Goal: Task Accomplishment & Management: Use online tool/utility

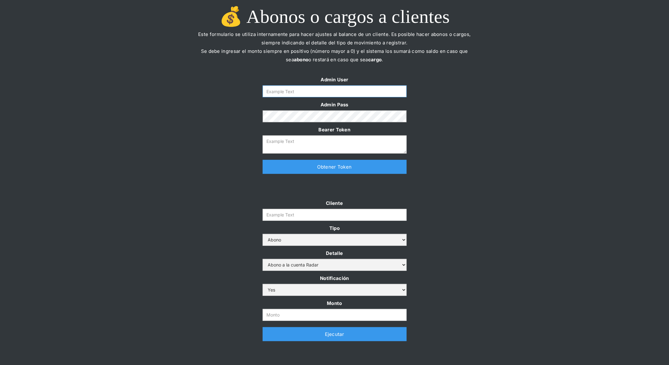
click at [323, 94] on input "Form" at bounding box center [335, 91] width 144 height 12
type input "[PERSON_NAME][EMAIL_ADDRESS][DOMAIN_NAME]"
click at [314, 175] on div "Admin User [PERSON_NAME][EMAIL_ADDRESS][DOMAIN_NAME] Admin Pass Bearer Token Th…" at bounding box center [334, 127] width 156 height 105
click at [311, 171] on link "Obtener Token" at bounding box center [335, 167] width 144 height 14
type textarea "[SECURITY_DATA]"
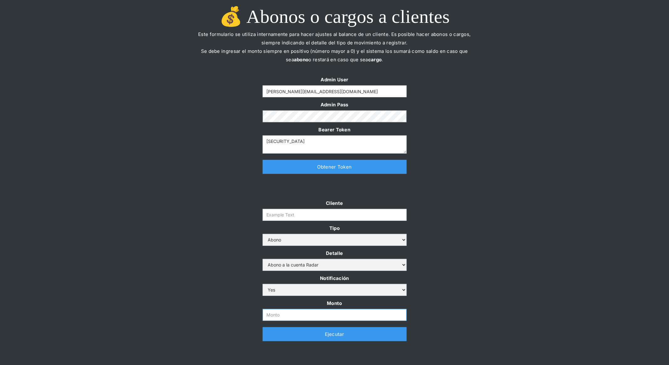
click at [297, 316] on input "Monto" at bounding box center [335, 315] width 144 height 12
paste input "1.000.000.000"
type input "1.000.000.000"
click at [325, 218] on input "Cliente" at bounding box center [335, 215] width 144 height 12
paste input "prontopaga"
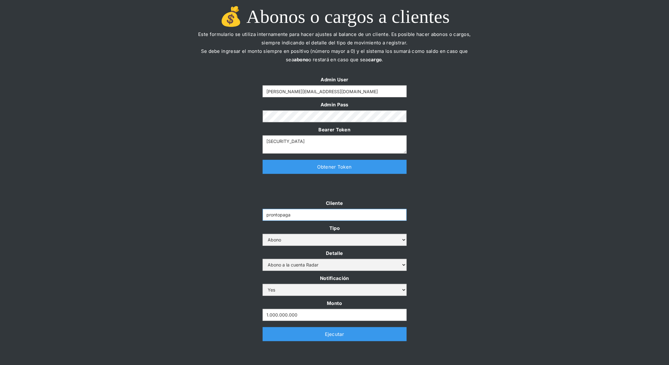
type input "prontopaga"
click at [460, 171] on div "Admin User [PERSON_NAME][EMAIL_ADDRESS][DOMAIN_NAME] Admin Pass Bearer [AUTH_TO…" at bounding box center [334, 127] width 669 height 105
click at [196, 206] on div "Cliente prontopaga Tipo Abono Cargo Detalle Abono a la cuenta Radar Devolución …" at bounding box center [334, 273] width 669 height 149
click at [289, 334] on link "Ejecutar" at bounding box center [335, 334] width 144 height 14
